Goal: Task Accomplishment & Management: Manage account settings

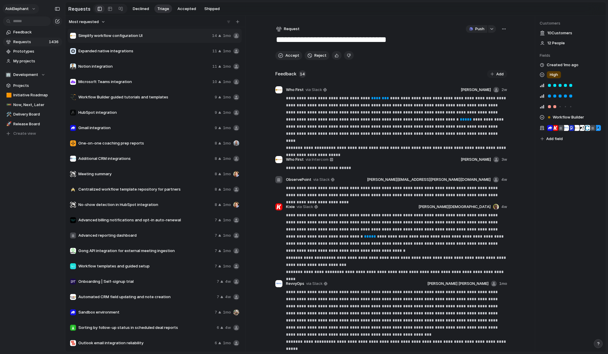
click at [33, 9] on button "AskElephant" at bounding box center [21, 8] width 36 height 9
click at [36, 24] on li "Settings" at bounding box center [28, 21] width 49 height 9
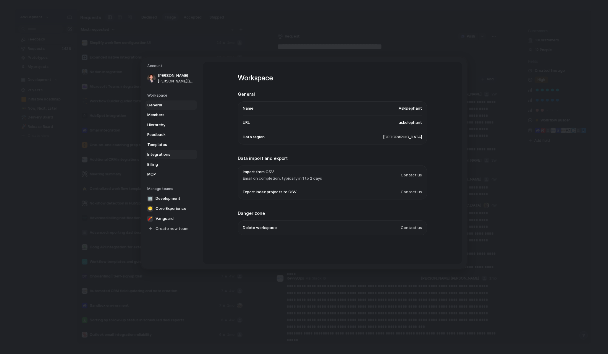
click at [175, 154] on span "Integrations" at bounding box center [166, 155] width 38 height 6
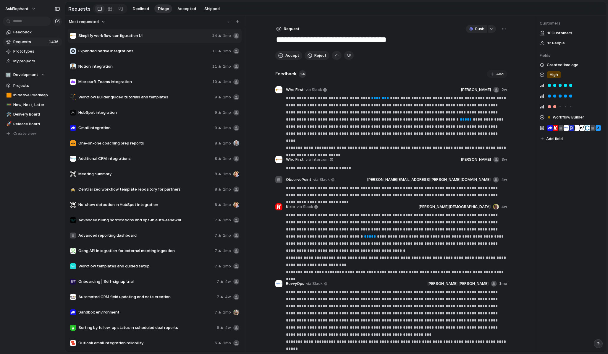
click at [39, 42] on span "Requests" at bounding box center [30, 42] width 34 height 6
click at [110, 9] on div at bounding box center [110, 8] width 5 height 9
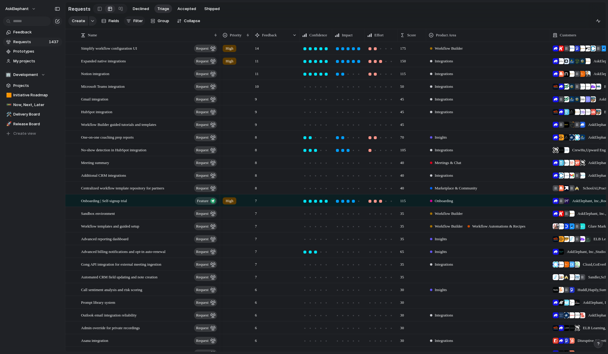
click at [127, 20] on div "button" at bounding box center [128, 21] width 5 height 5
click at [32, 24] on div "Release Stage Description Customers Priority Effort Start date Target date Team…" at bounding box center [304, 177] width 608 height 354
click at [25, 31] on span "Feedback" at bounding box center [36, 32] width 47 height 6
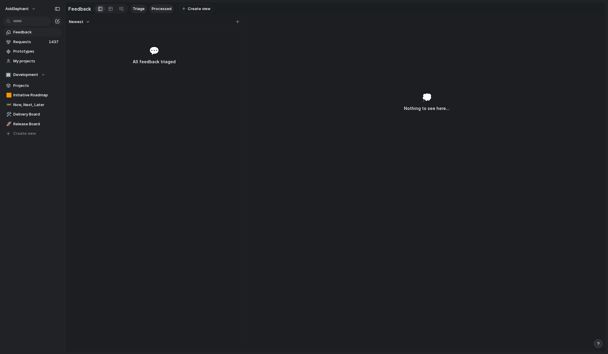
click at [159, 11] on span "Processed" at bounding box center [162, 9] width 20 height 6
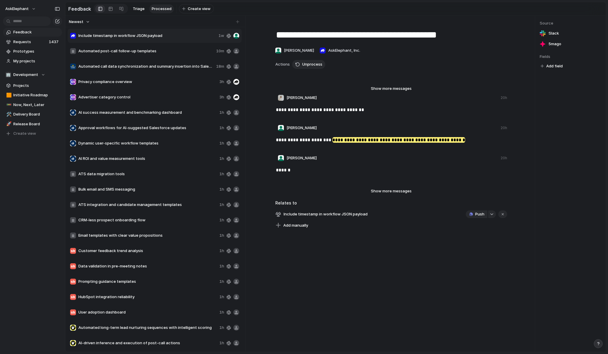
click at [225, 19] on div "Newest" at bounding box center [154, 22] width 175 height 8
click at [25, 3] on div "AskElephant" at bounding box center [32, 7] width 65 height 15
click at [25, 7] on span "AskElephant" at bounding box center [16, 9] width 23 height 6
click at [28, 24] on span "Settings" at bounding box center [22, 22] width 16 height 6
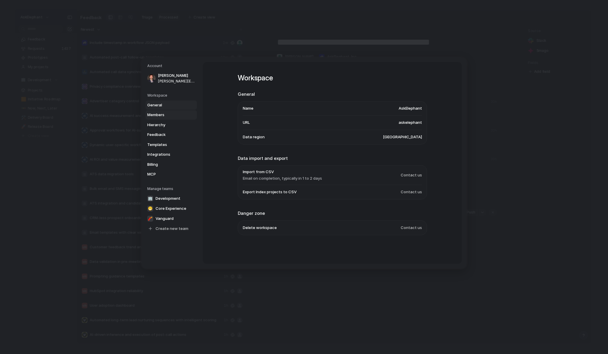
click at [160, 115] on span "Members" at bounding box center [166, 115] width 38 height 6
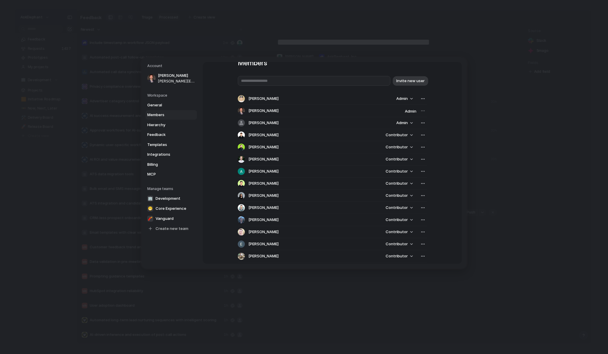
scroll to position [14, 0]
click at [308, 86] on input "text" at bounding box center [314, 83] width 153 height 10
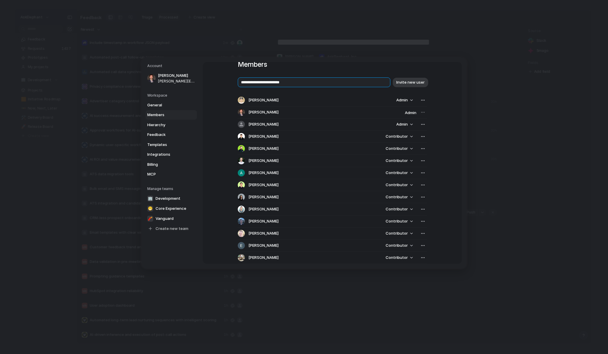
click at [316, 83] on input "**********" at bounding box center [314, 83] width 153 height 10
type input "**********"
click at [402, 83] on span "Invite new user" at bounding box center [410, 82] width 28 height 6
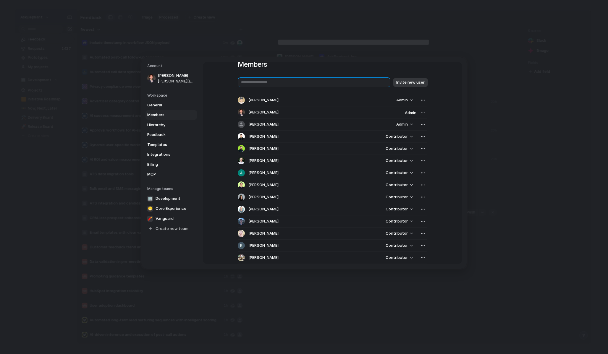
click at [343, 83] on input "text" at bounding box center [314, 83] width 153 height 10
type input "**********"
click at [347, 83] on input "**********" at bounding box center [314, 83] width 153 height 10
click at [410, 84] on span "Invite new user" at bounding box center [410, 82] width 28 height 6
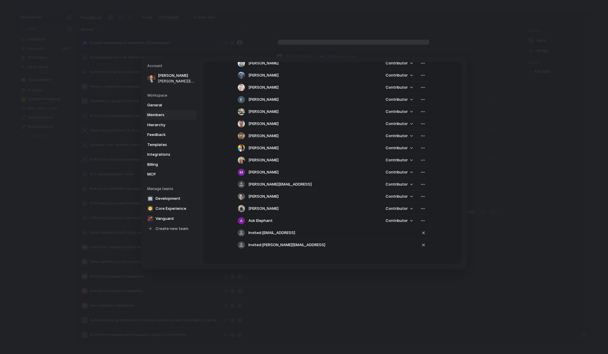
scroll to position [168, 0]
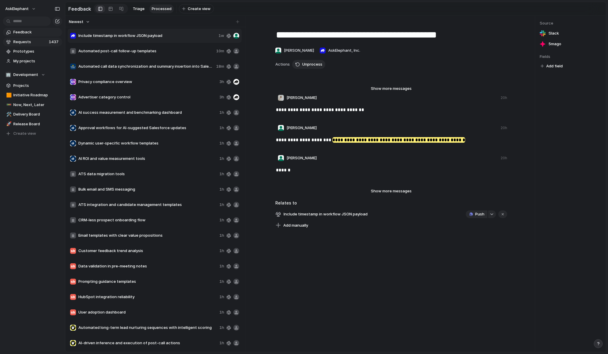
click at [23, 44] on span "Requests" at bounding box center [30, 42] width 34 height 6
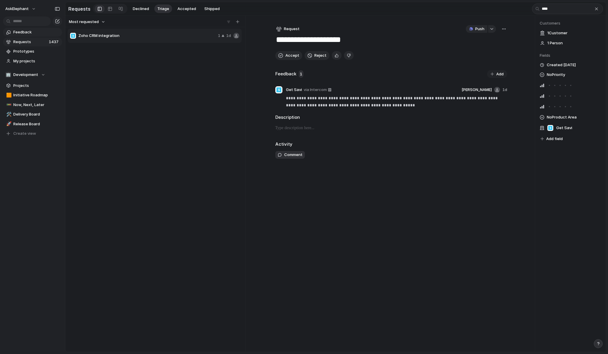
type input "****"
click at [26, 34] on span "Feedback" at bounding box center [36, 32] width 47 height 6
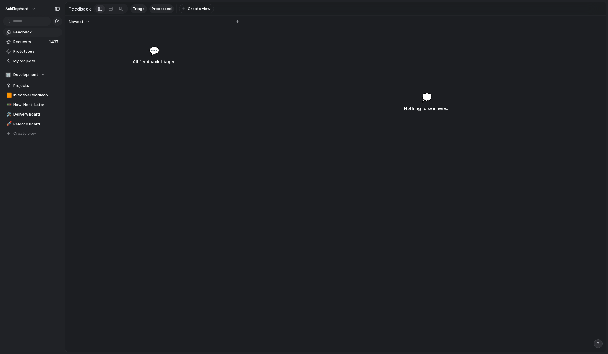
click at [161, 11] on span "Processed" at bounding box center [162, 9] width 20 height 6
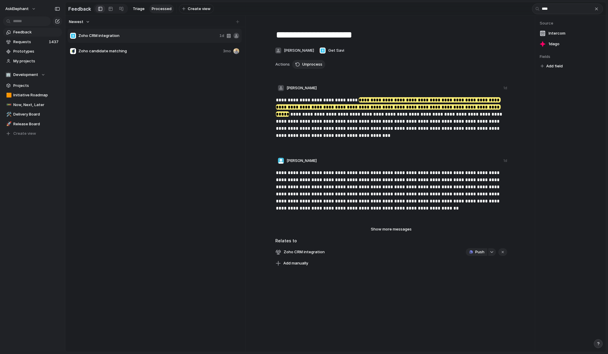
type input "****"
click at [125, 52] on span "Zoho candidate matching" at bounding box center [149, 51] width 142 height 6
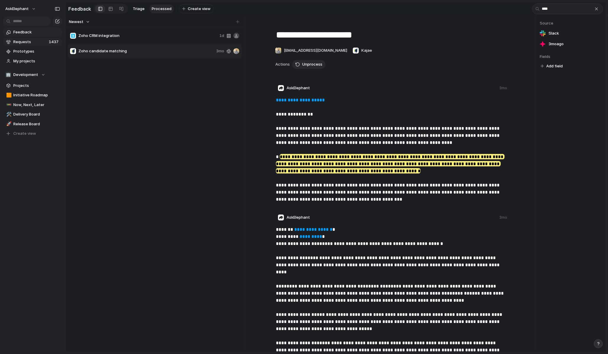
click at [33, 42] on span "Requests" at bounding box center [30, 42] width 34 height 6
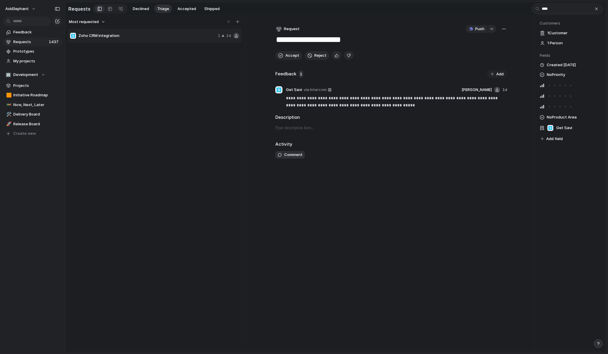
type input "****"
click at [191, 36] on span "Zoho CRM integration" at bounding box center [146, 36] width 137 height 6
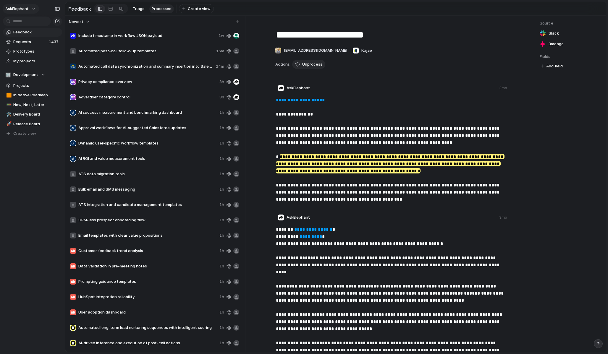
click at [27, 9] on span "AskElephant" at bounding box center [16, 9] width 23 height 6
click at [30, 22] on li "Settings" at bounding box center [28, 21] width 49 height 9
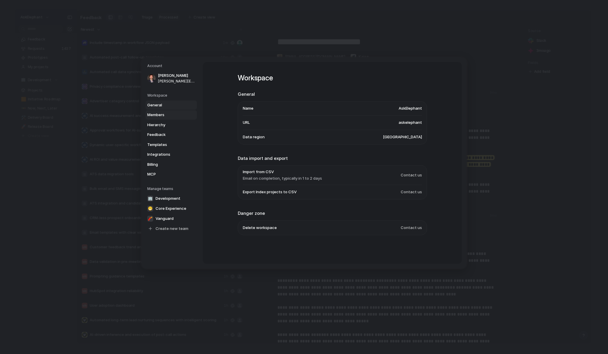
click at [170, 116] on span "Members" at bounding box center [166, 115] width 38 height 6
